Goal: Task Accomplishment & Management: Manage account settings

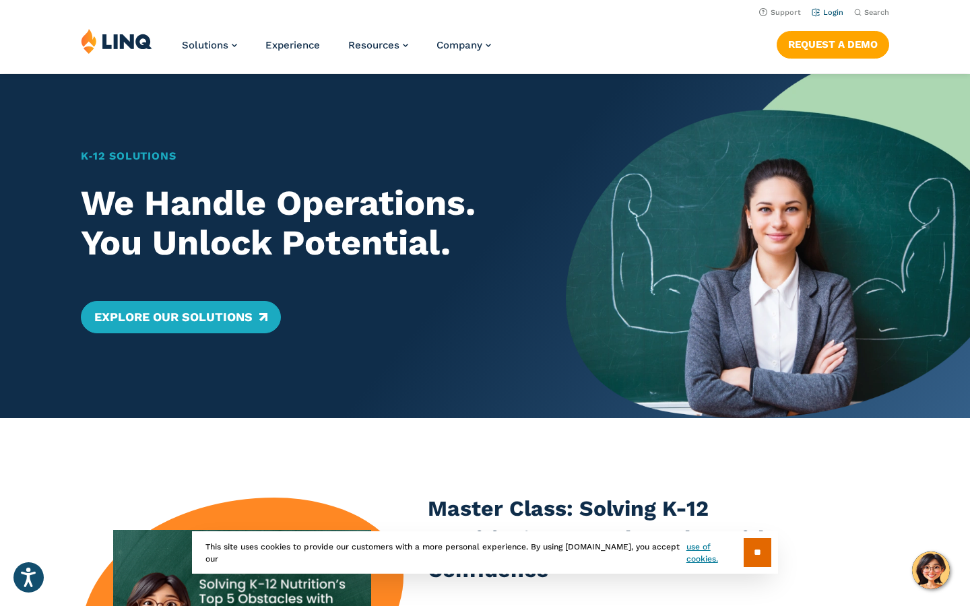
click at [830, 13] on link "Login" at bounding box center [828, 12] width 32 height 9
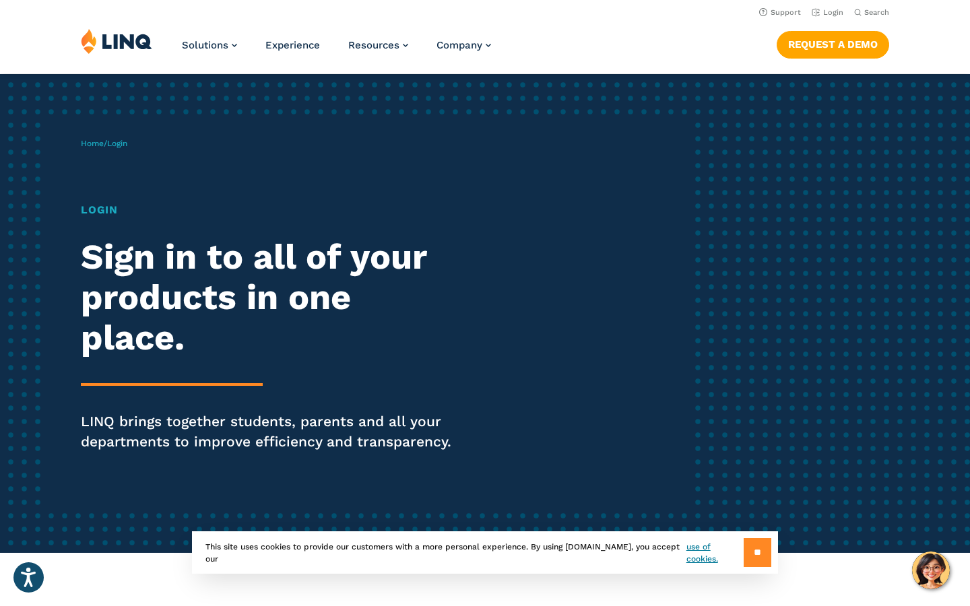
click at [750, 552] on input "**" at bounding box center [758, 552] width 28 height 29
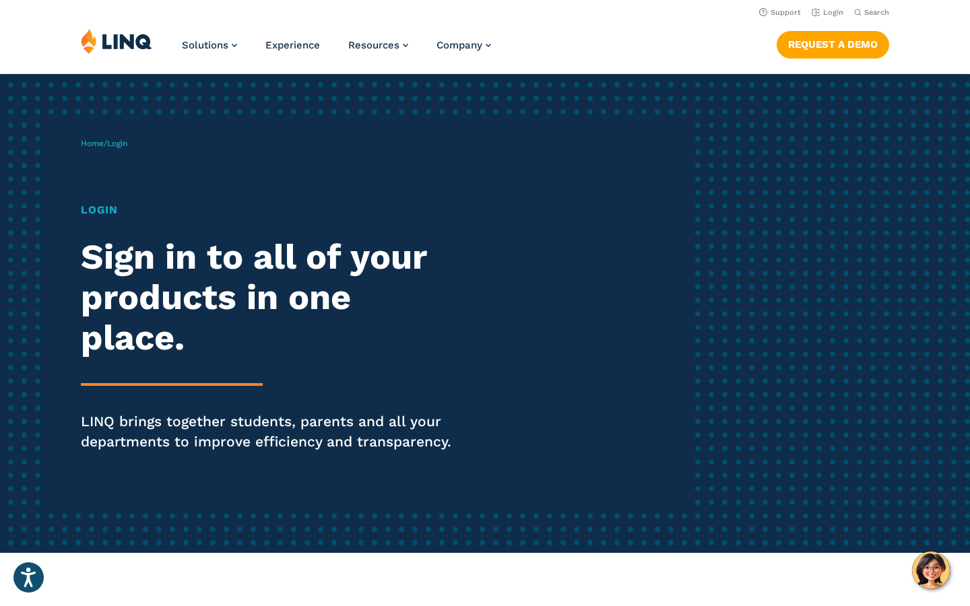
click at [102, 209] on h1 "Login" at bounding box center [268, 210] width 374 height 16
